Goal: Information Seeking & Learning: Check status

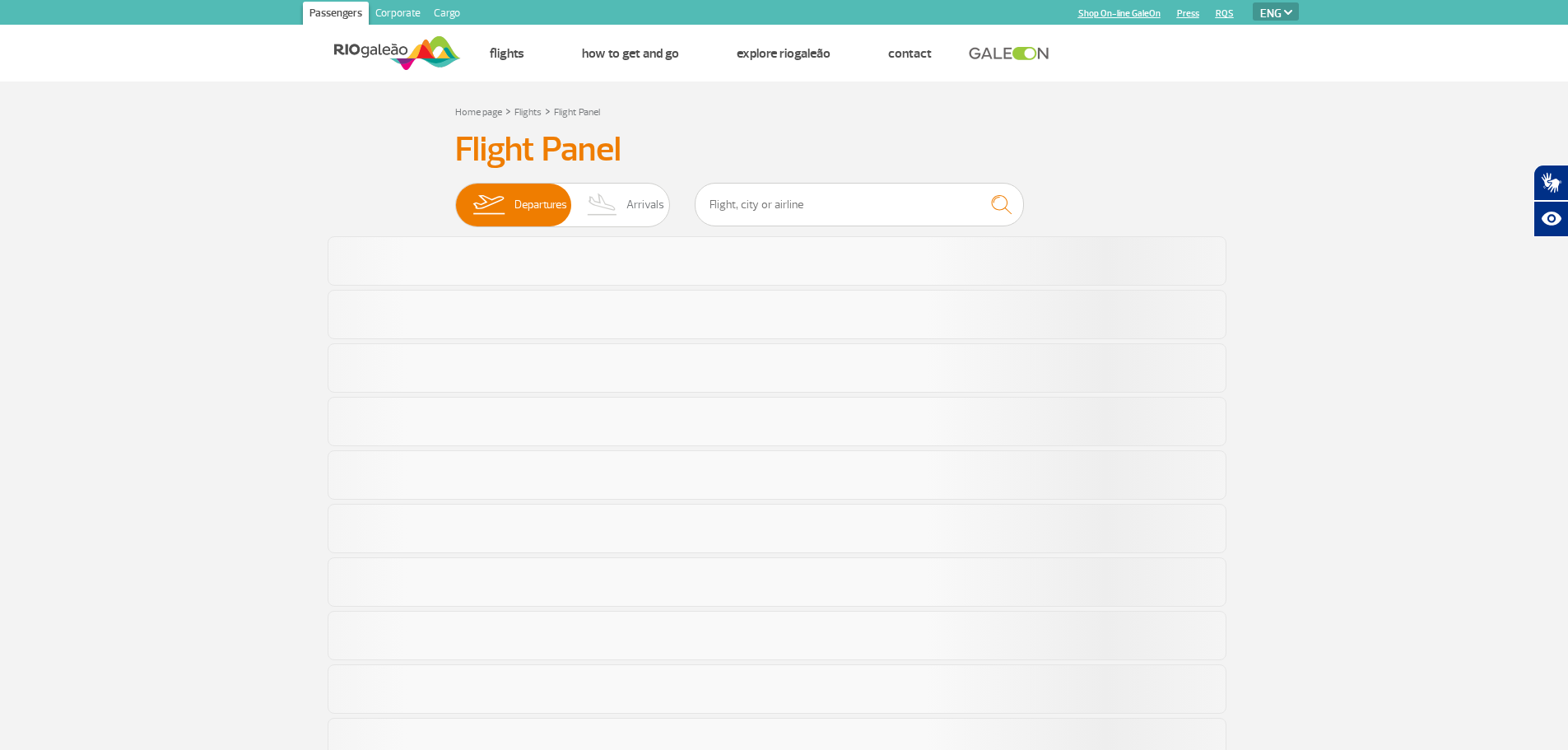
select select "en"
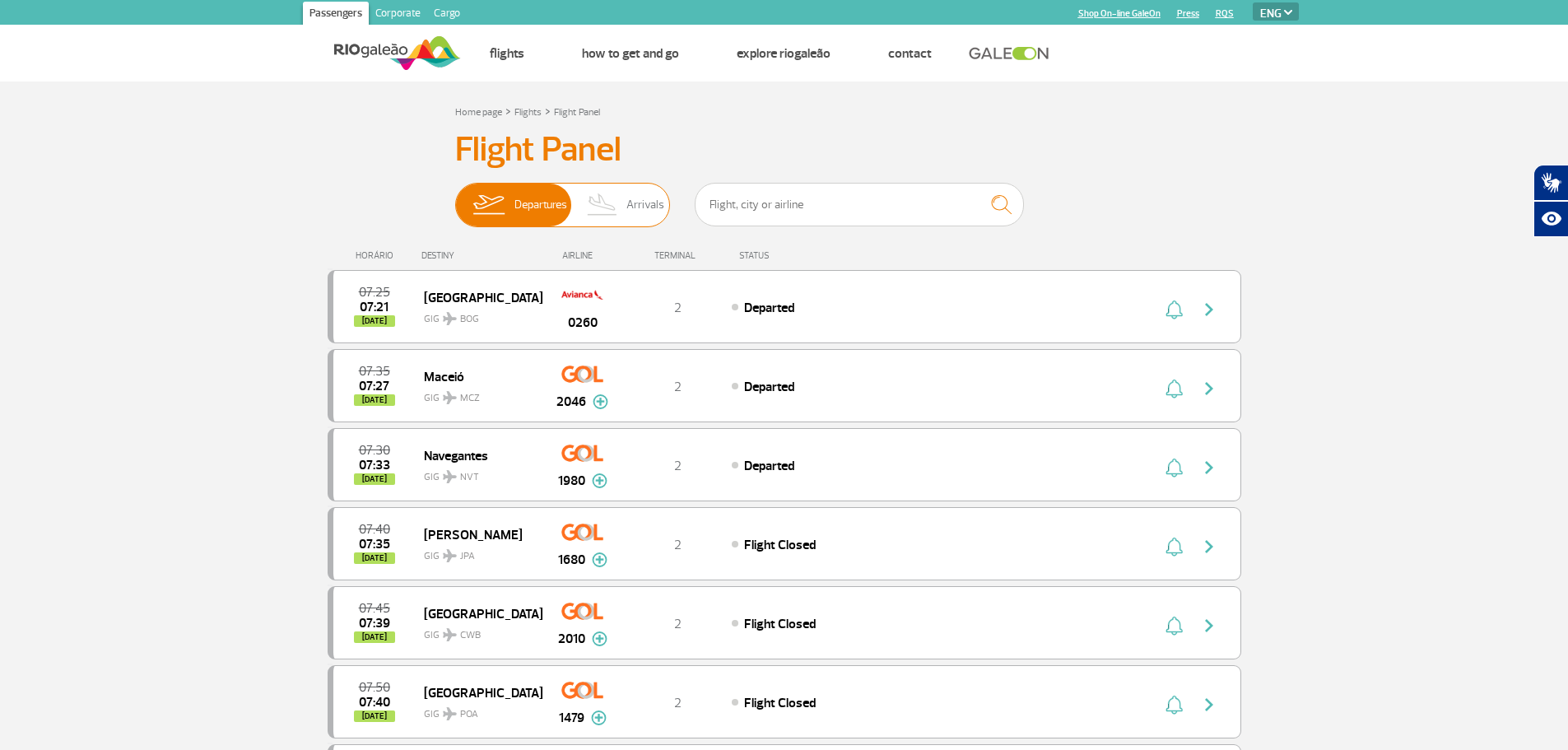
click at [636, 199] on span "Arrivals" at bounding box center [645, 205] width 38 height 42
click at [455, 197] on input "Departures Arrivals" at bounding box center [455, 197] width 0 height 0
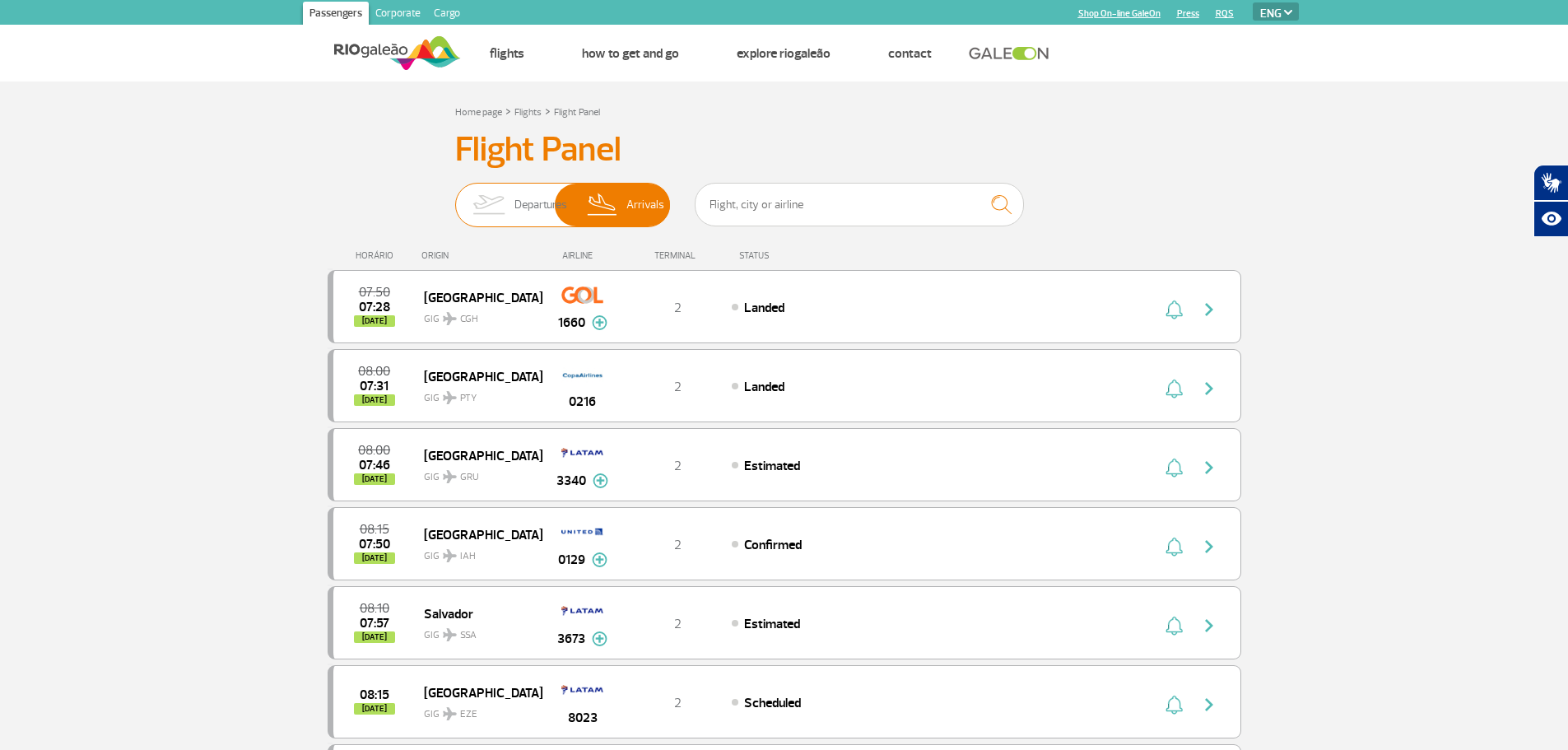
click at [476, 188] on img at bounding box center [488, 205] width 52 height 42
click at [455, 197] on input "Departures Arrivals" at bounding box center [455, 197] width 0 height 0
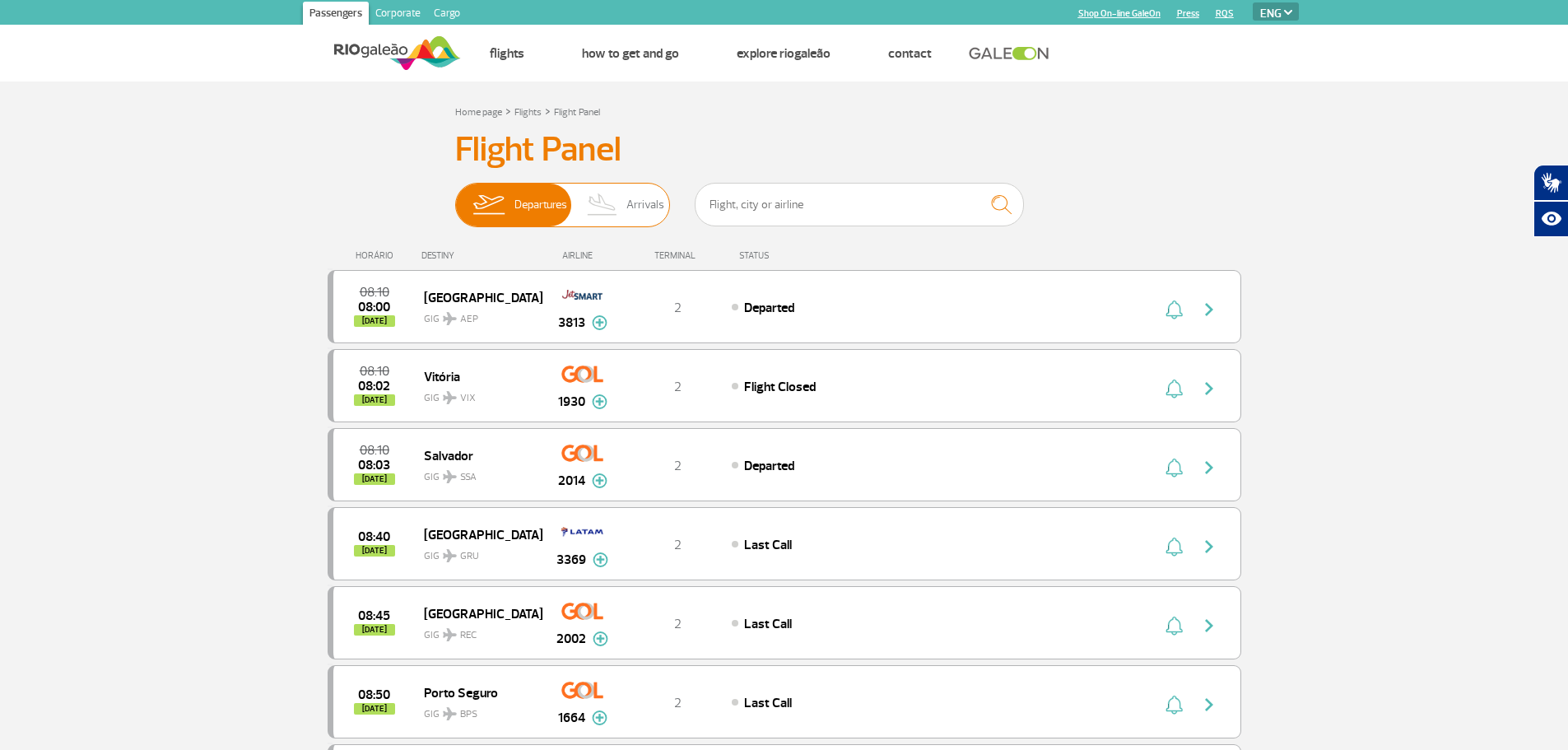
click at [628, 212] on span "Arrivals" at bounding box center [645, 205] width 38 height 42
click at [455, 197] on input "Departures Arrivals" at bounding box center [455, 197] width 0 height 0
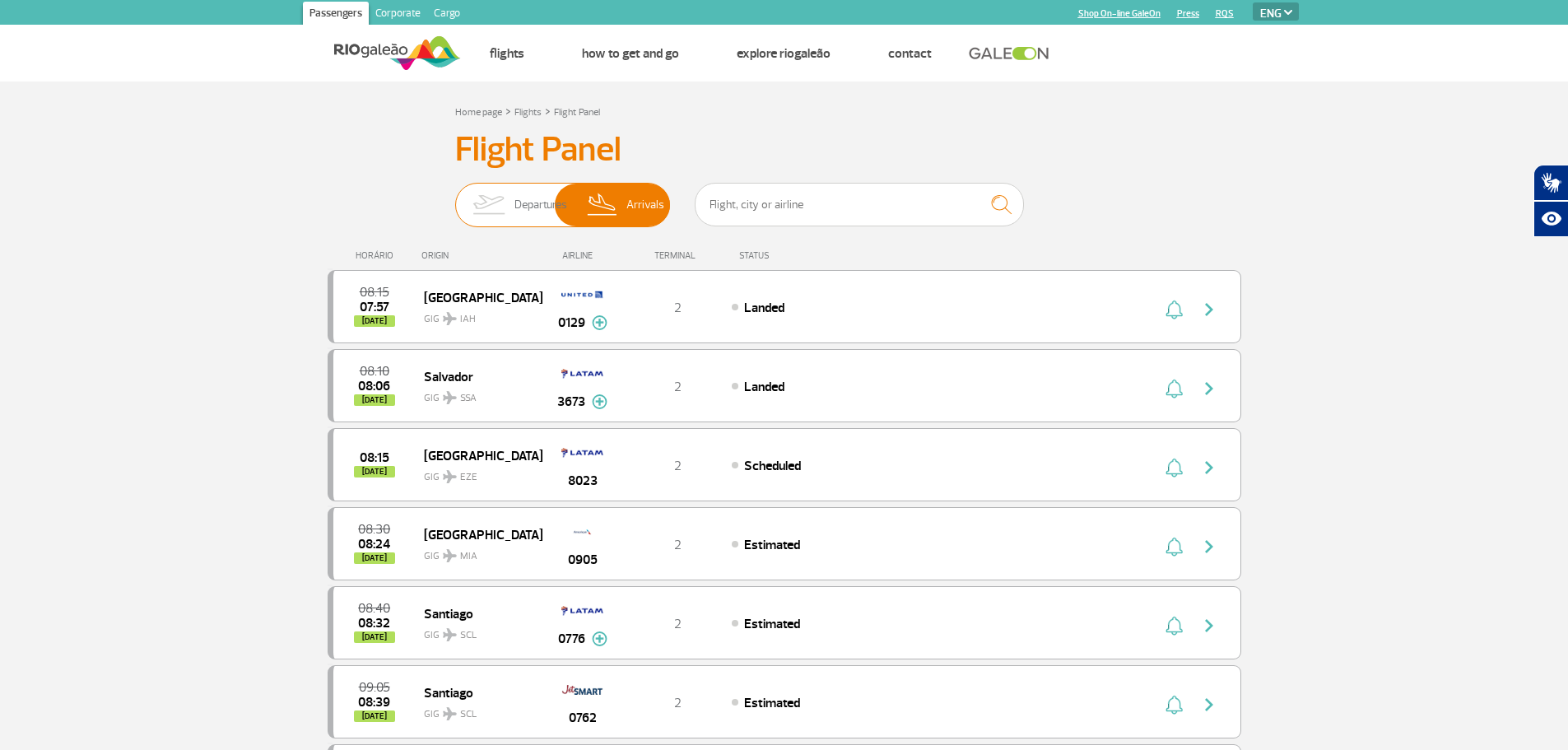
click at [505, 203] on img at bounding box center [488, 205] width 52 height 42
click at [455, 197] on input "Departures Arrivals" at bounding box center [455, 197] width 0 height 0
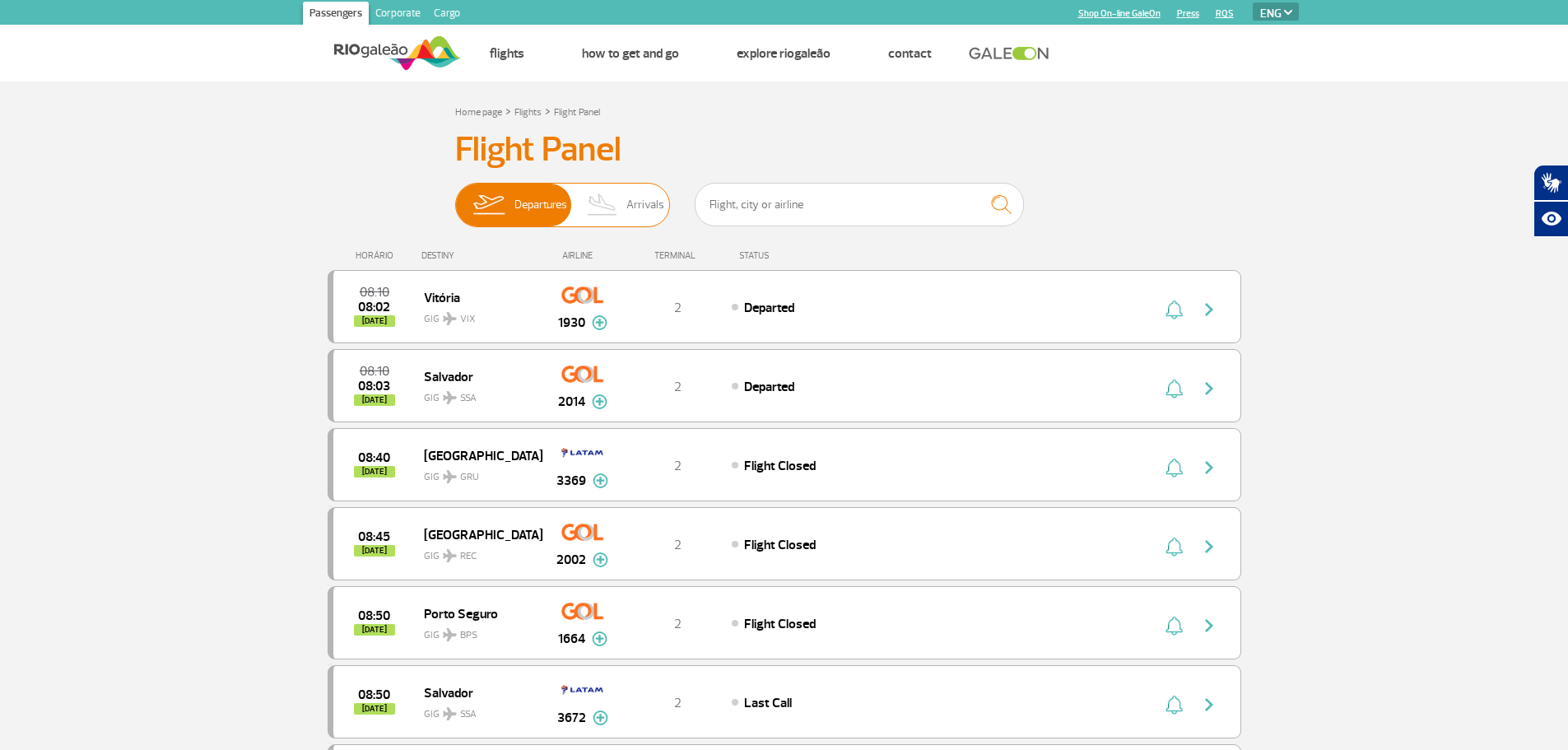
click at [618, 213] on img at bounding box center [603, 205] width 49 height 42
click at [455, 197] on input "Departures Arrivals" at bounding box center [455, 197] width 0 height 0
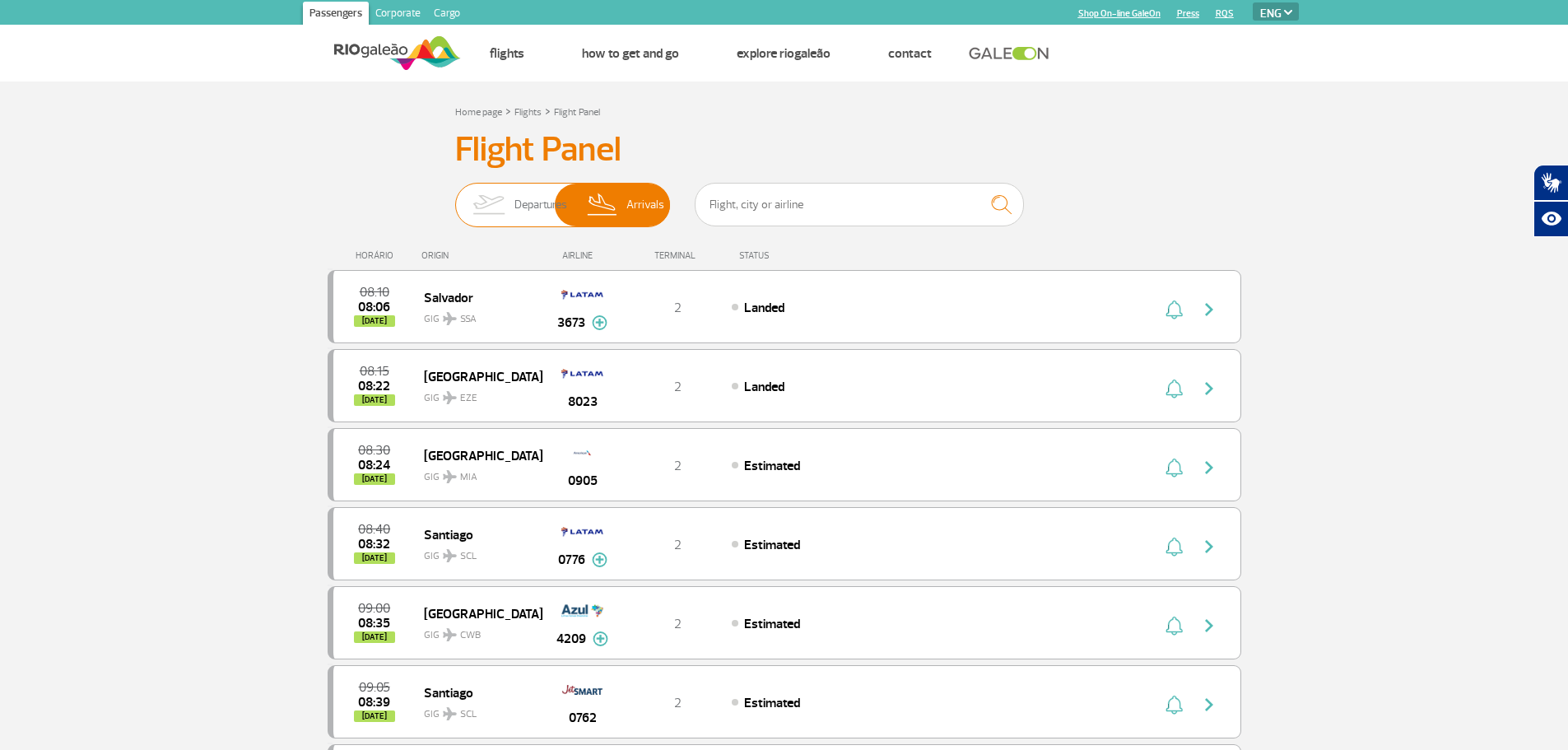
click at [520, 226] on span "Departures" at bounding box center [540, 205] width 53 height 42
click at [455, 197] on input "Departures Arrivals" at bounding box center [455, 197] width 0 height 0
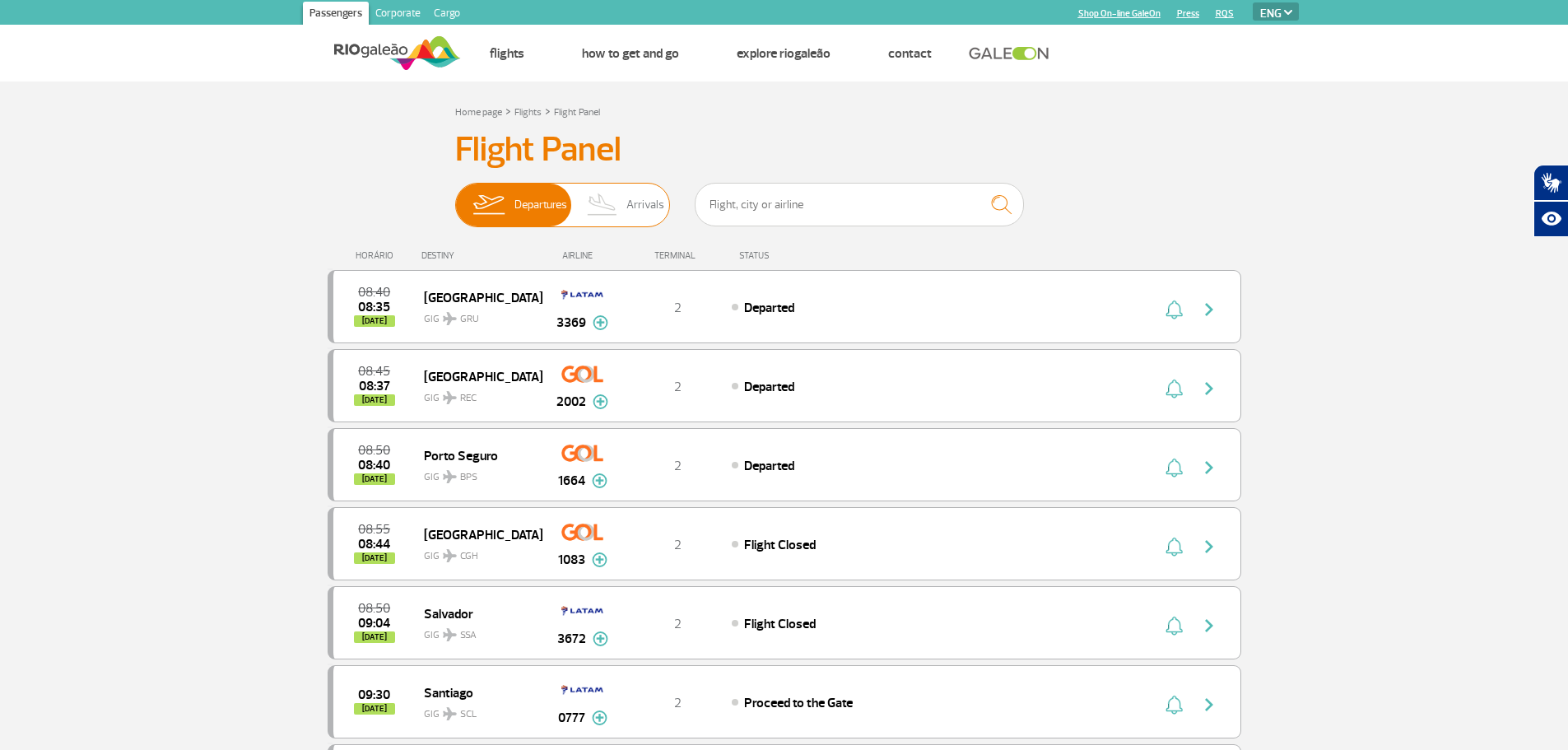
click at [648, 219] on span "Arrivals" at bounding box center [645, 205] width 38 height 42
click at [455, 197] on input "Departures Arrivals" at bounding box center [455, 197] width 0 height 0
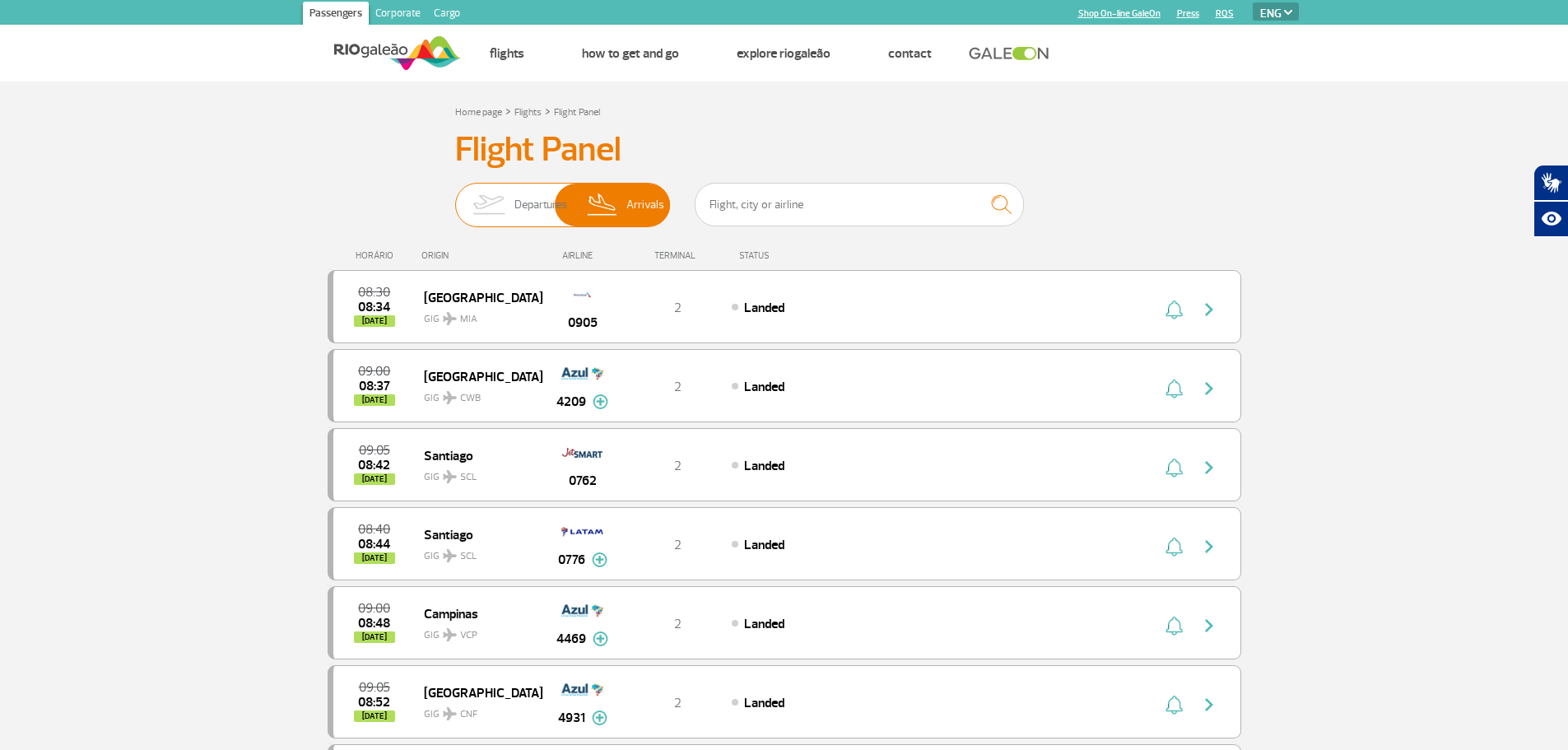
click at [502, 206] on img at bounding box center [488, 205] width 52 height 42
click at [455, 197] on input "Departures Arrivals" at bounding box center [455, 197] width 0 height 0
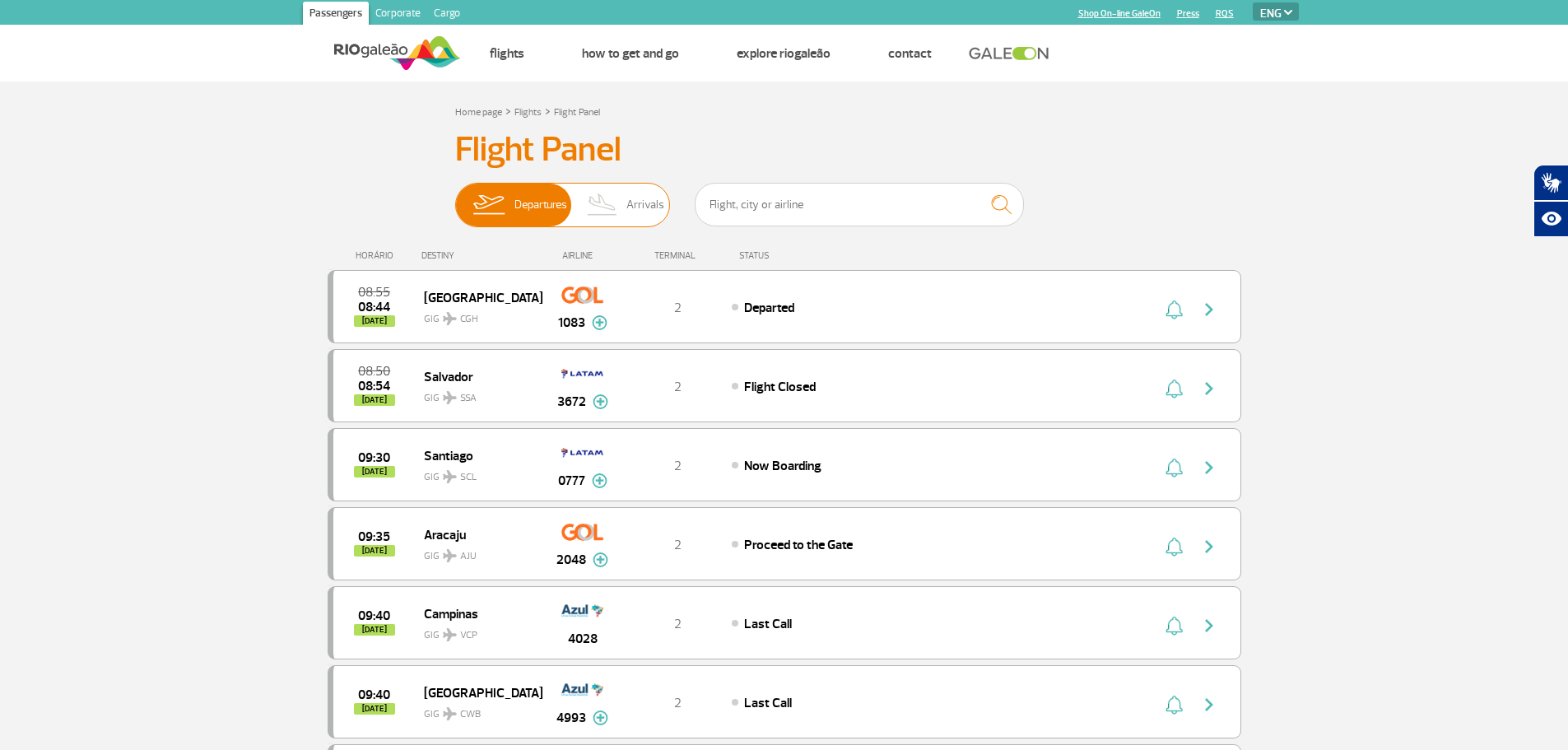
click at [611, 204] on img at bounding box center [603, 205] width 49 height 42
click at [455, 197] on input "Departures Arrivals" at bounding box center [455, 197] width 0 height 0
